Goal: Task Accomplishment & Management: Use online tool/utility

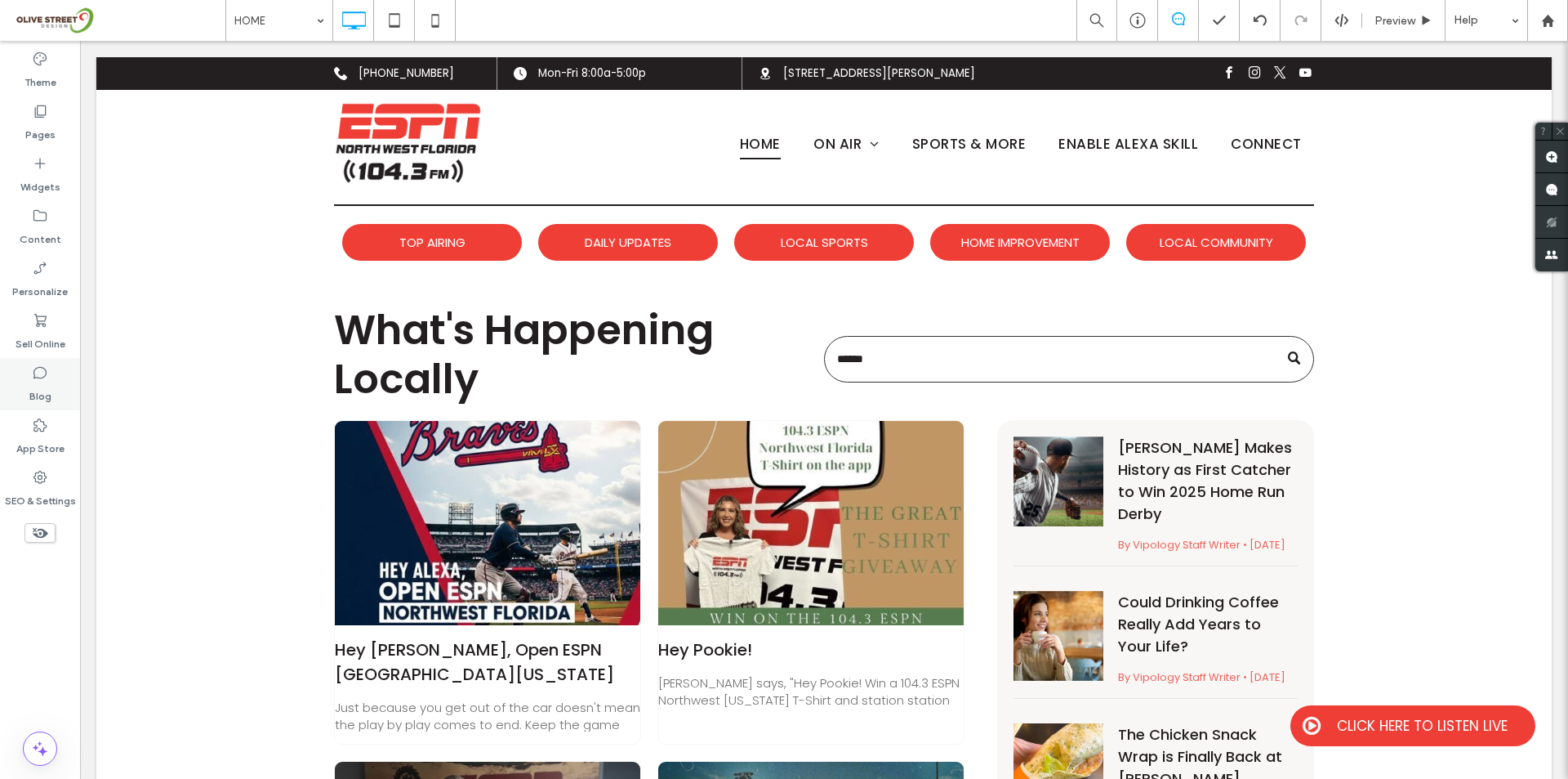
click at [36, 384] on label "Blog" at bounding box center [41, 392] width 22 height 23
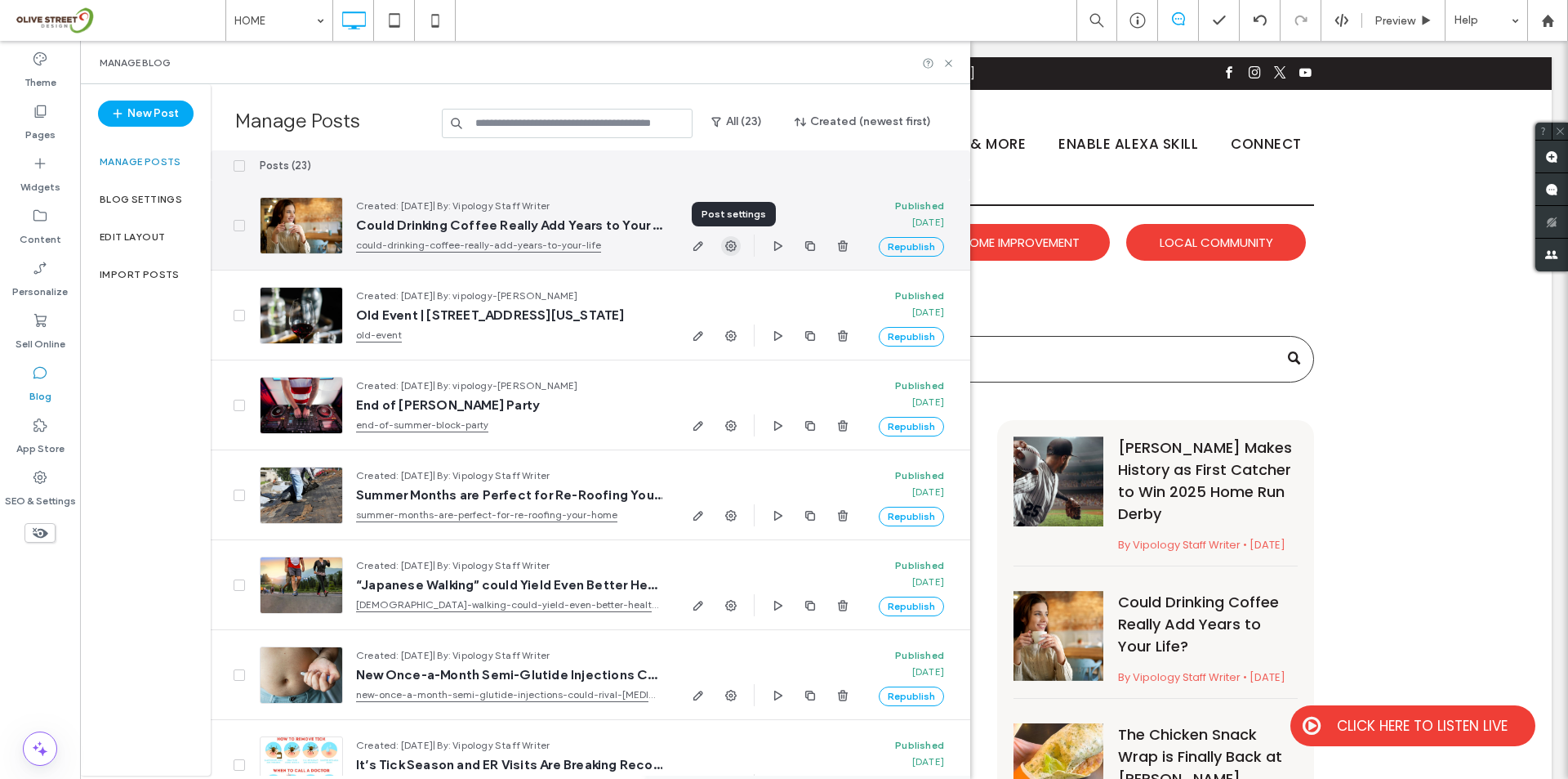
click at [732, 241] on icon "button" at bounding box center [731, 246] width 13 height 13
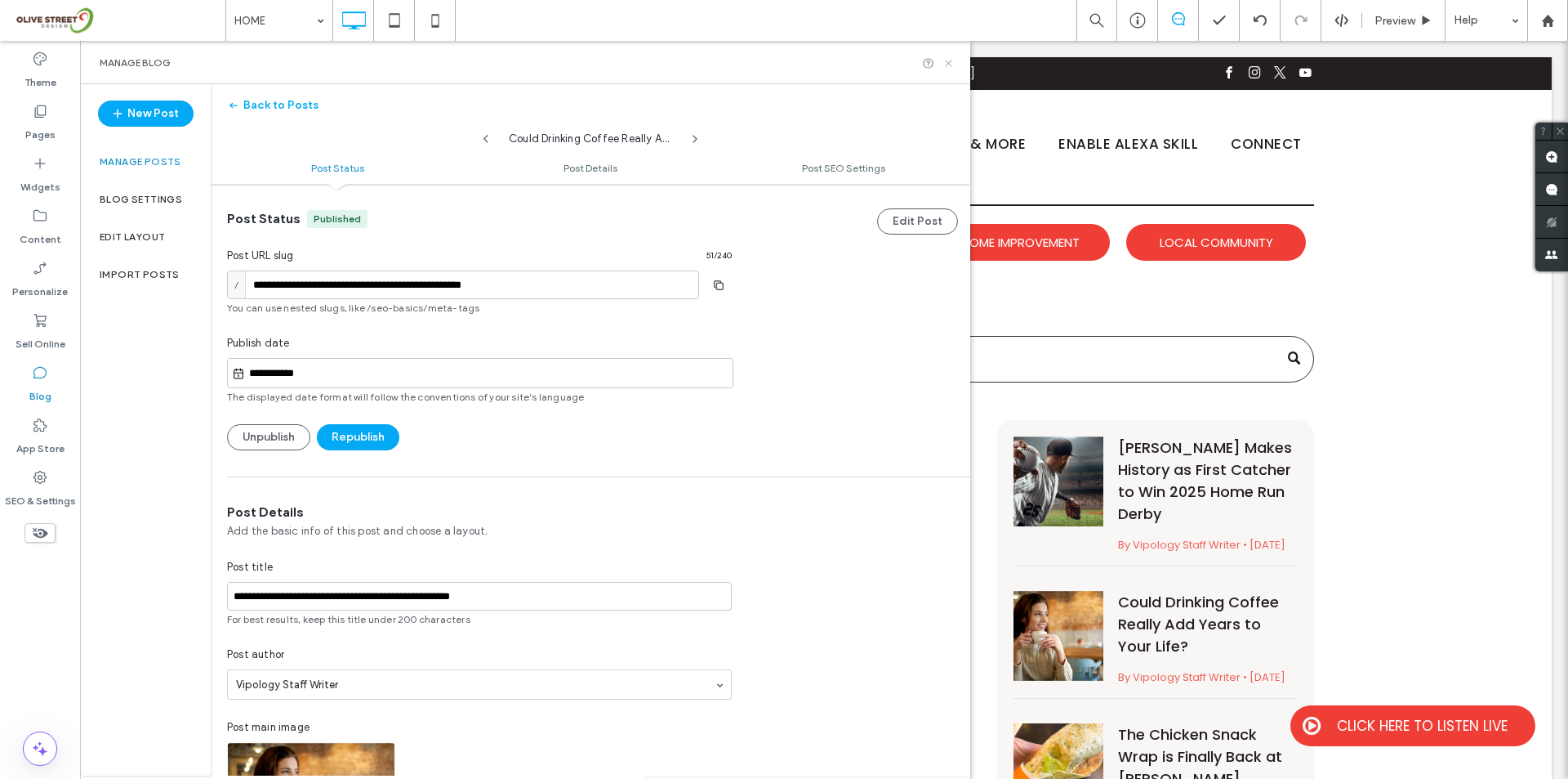
click at [952, 62] on icon at bounding box center [949, 63] width 13 height 13
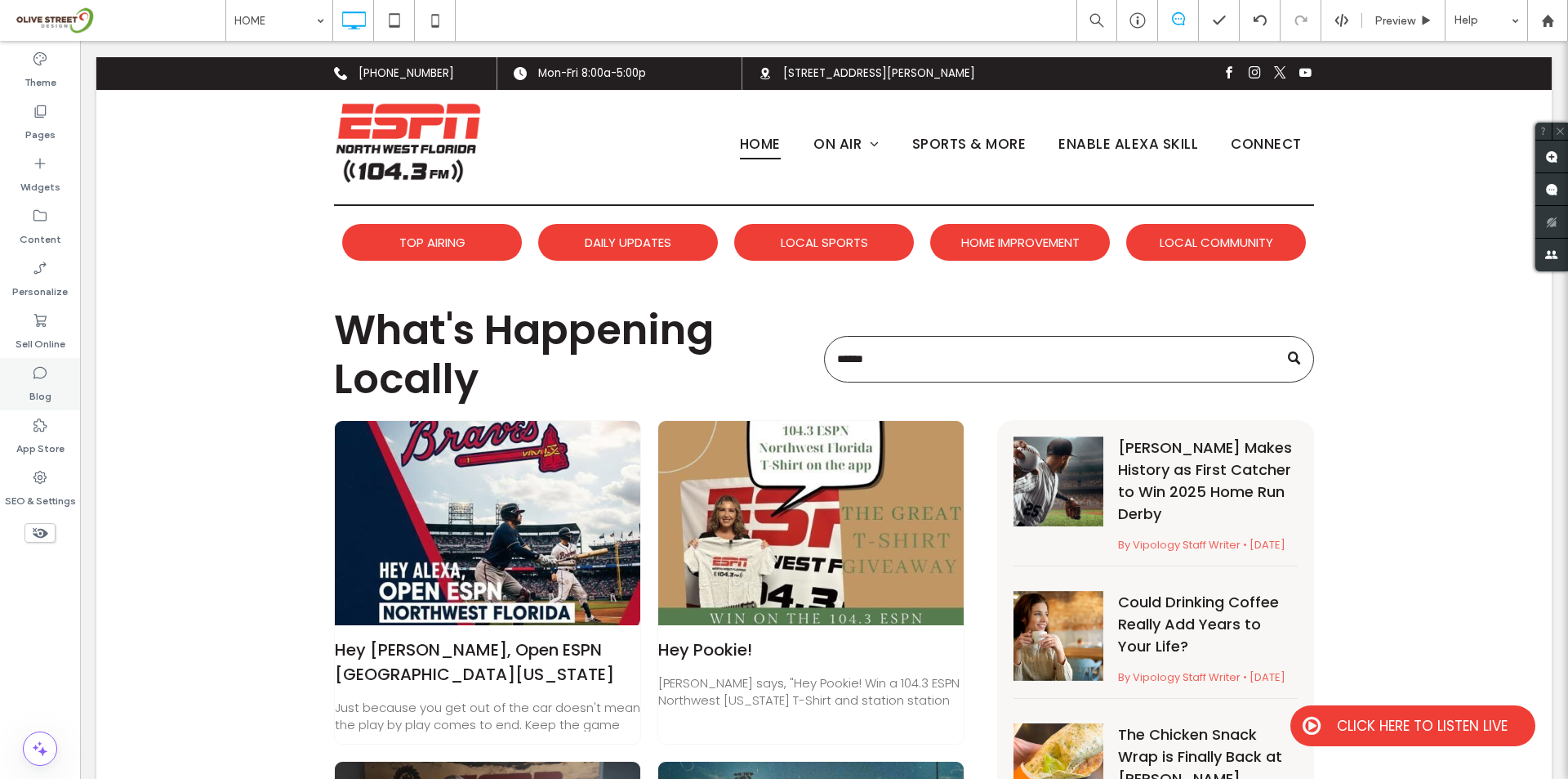
click at [26, 366] on div "Blog" at bounding box center [40, 385] width 80 height 52
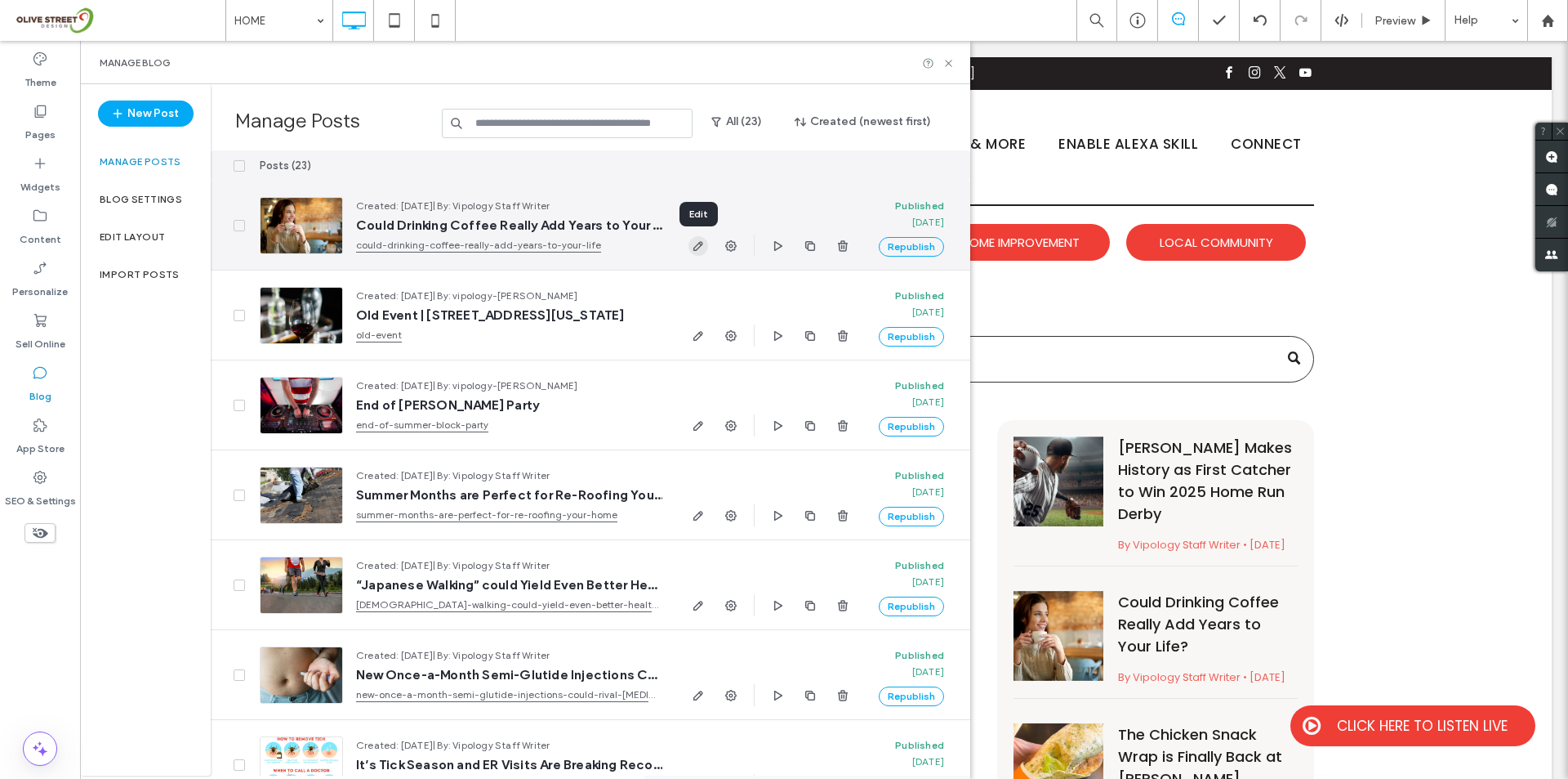
click at [697, 242] on icon "button" at bounding box center [698, 246] width 13 height 13
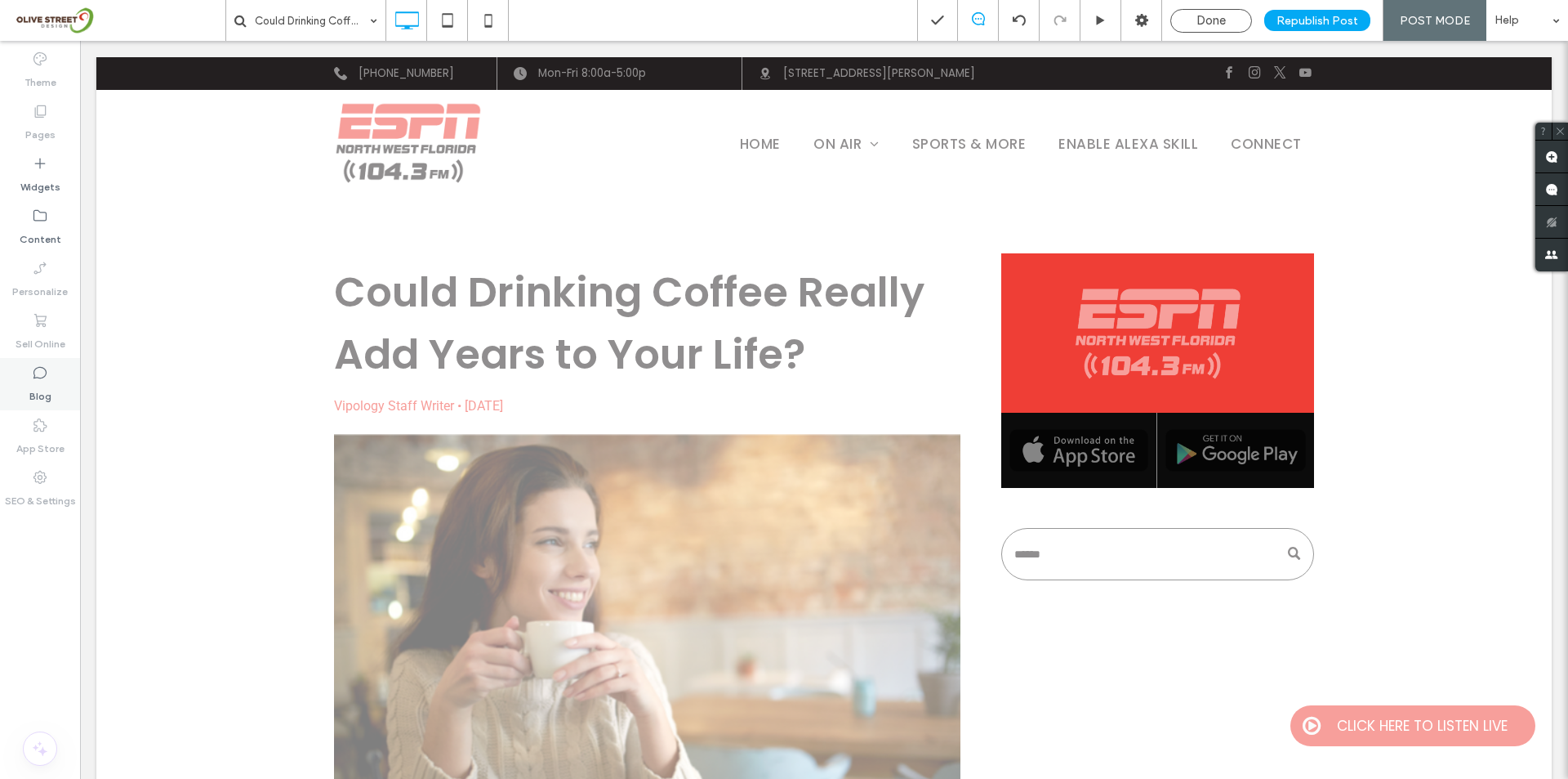
click at [34, 395] on label "Blog" at bounding box center [41, 392] width 22 height 23
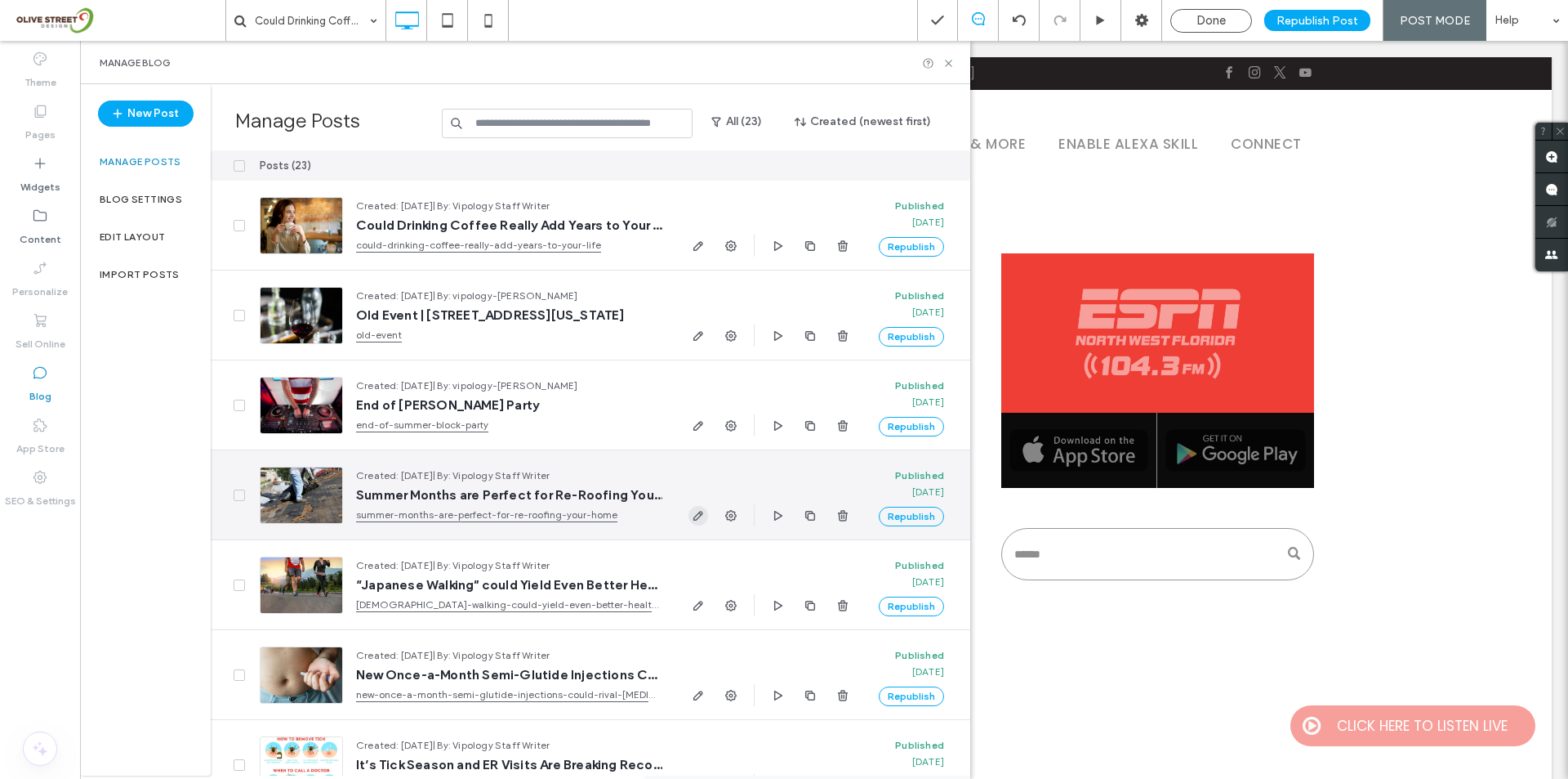
click at [694, 520] on icon "button" at bounding box center [698, 516] width 13 height 13
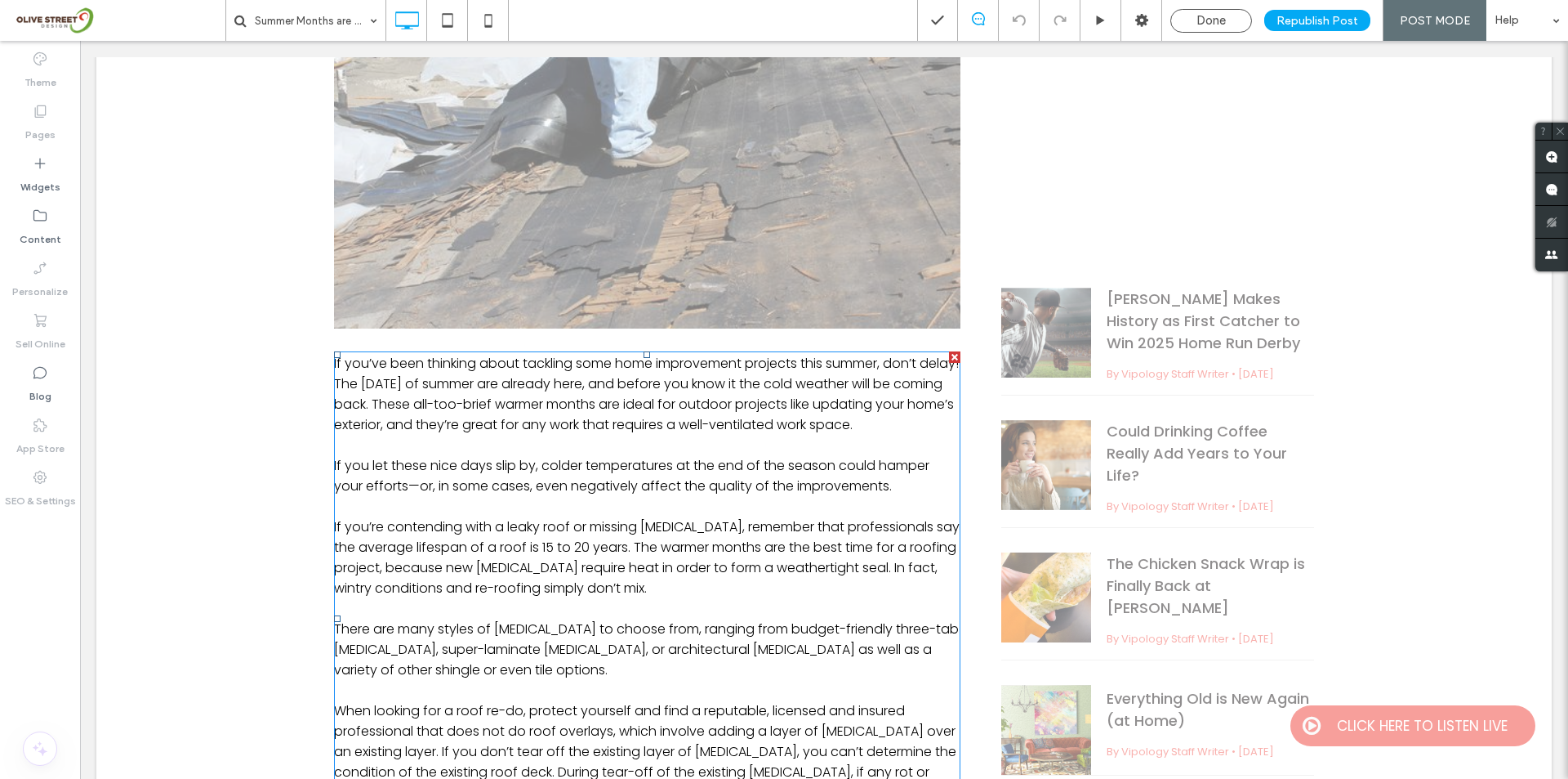
scroll to position [435, 0]
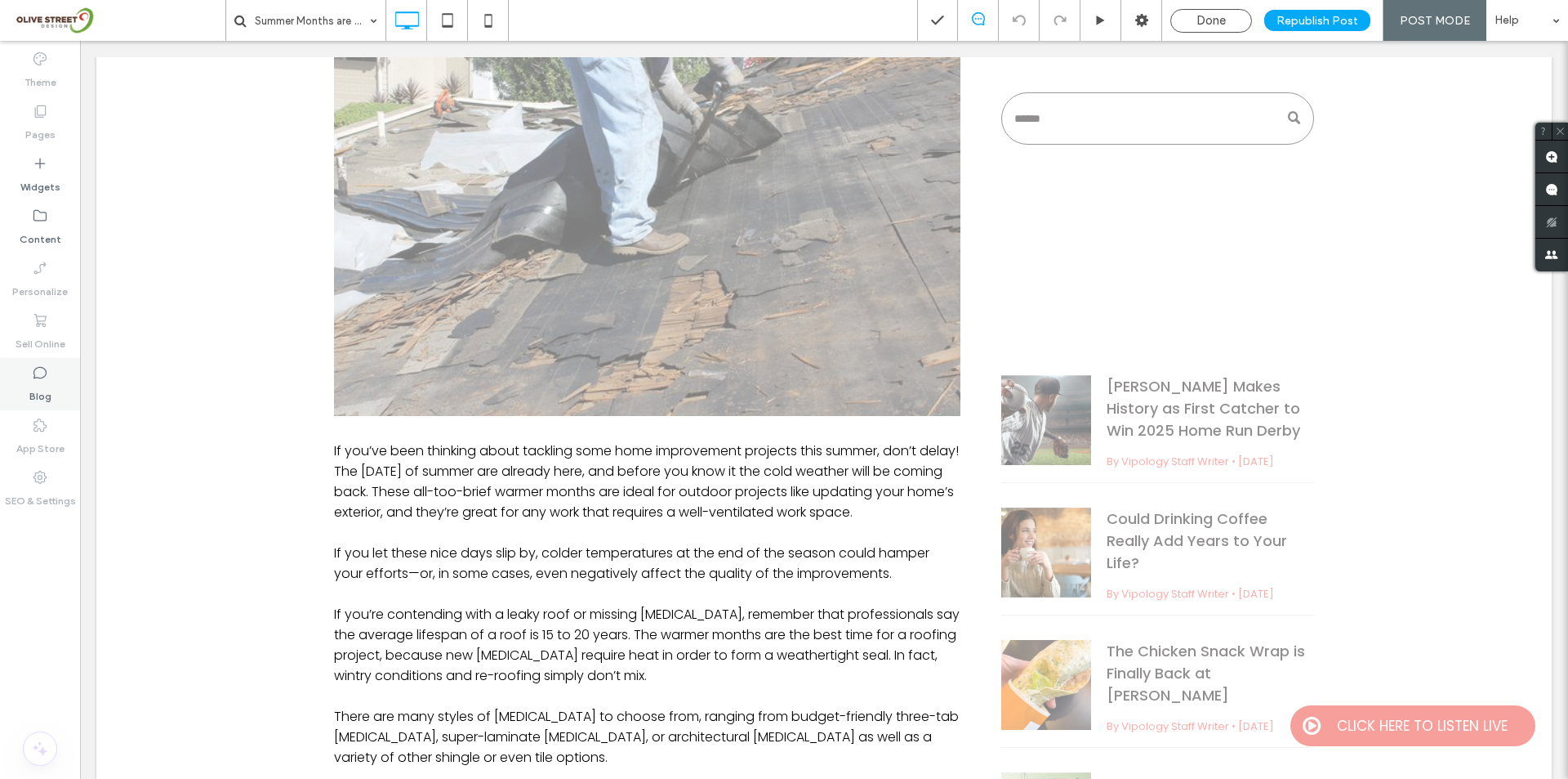
click at [27, 397] on div "Blog" at bounding box center [40, 385] width 80 height 52
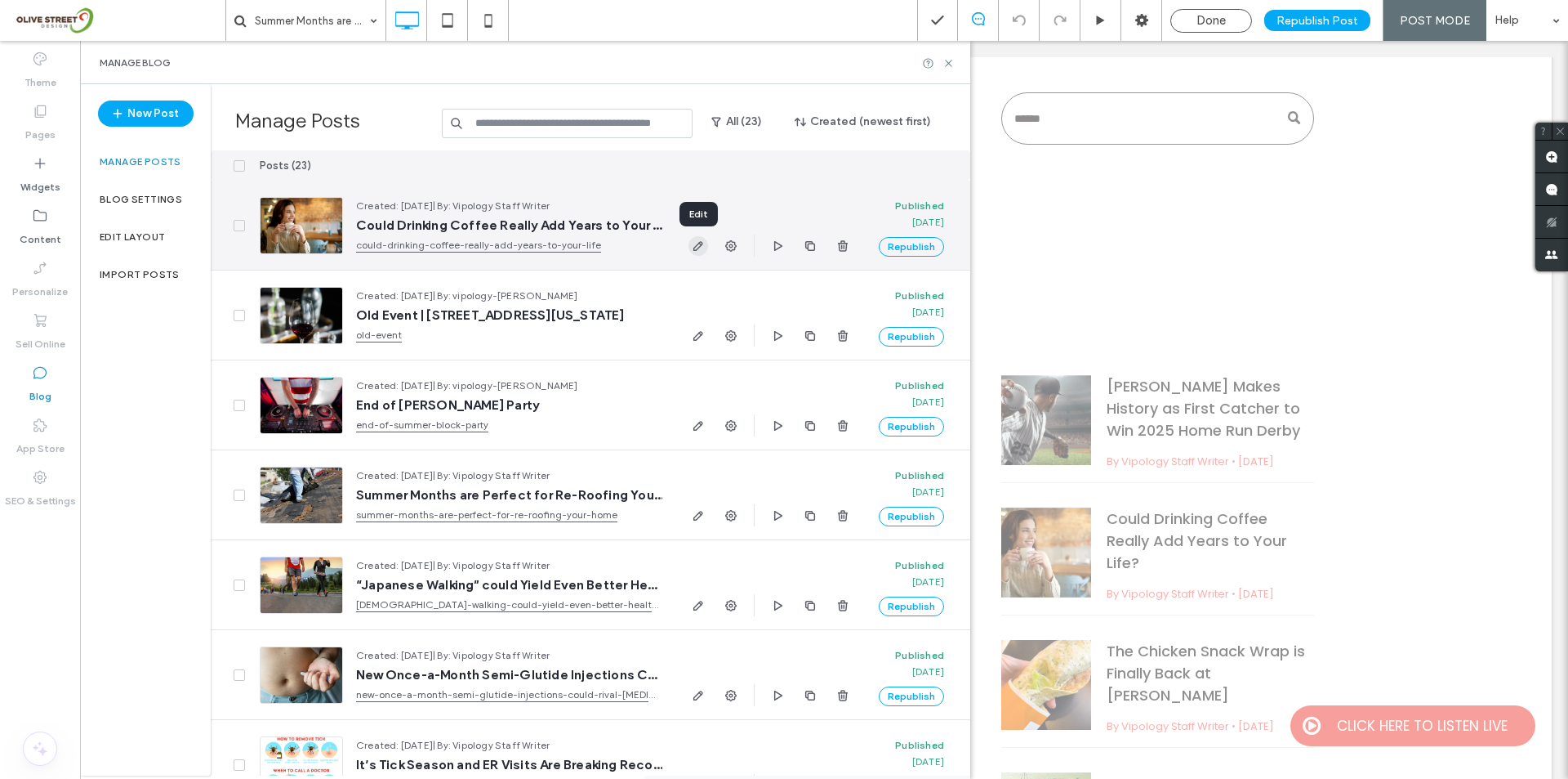
click at [694, 242] on icon "button" at bounding box center [698, 246] width 13 height 13
